Goal: Information Seeking & Learning: Find specific fact

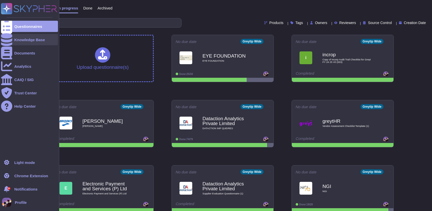
click at [22, 40] on div "Knowledge Base" at bounding box center [29, 40] width 31 height 4
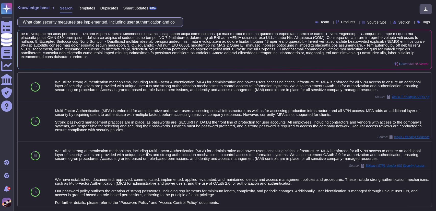
scroll to position [9, 0]
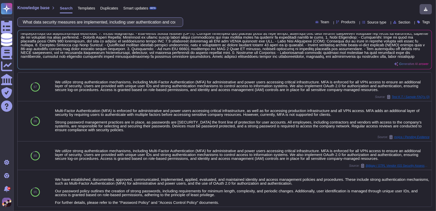
click at [136, 22] on input "What data security measures are implemented, including user authentication and …" at bounding box center [99, 22] width 158 height 9
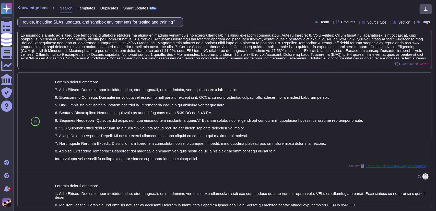
scroll to position [0, 0]
click at [174, 24] on input "What support and maintenance services do you provide, including SLAs, updates, …" at bounding box center [99, 22] width 158 height 9
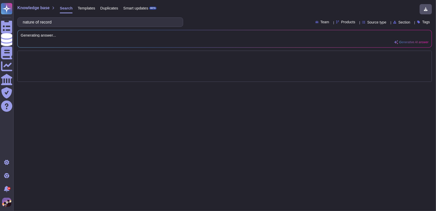
type input "nature of records"
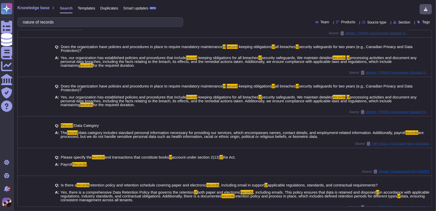
scroll to position [121, 0]
